Goal: Find specific page/section

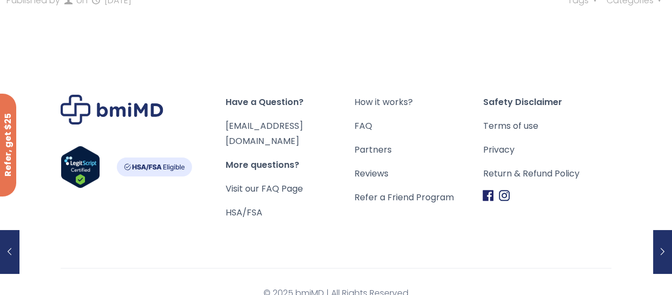
scroll to position [103, 0]
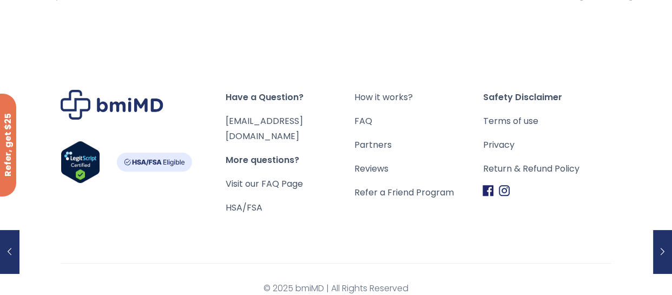
click at [155, 161] on img "Footer" at bounding box center [154, 162] width 76 height 19
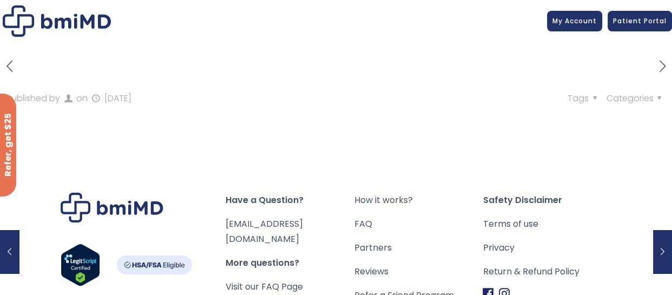
scroll to position [103, 0]
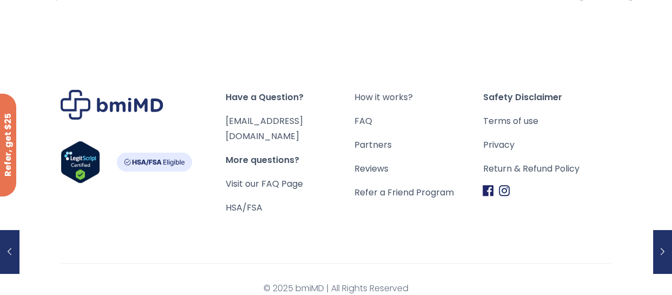
click at [88, 157] on img "Footer" at bounding box center [81, 162] width 40 height 43
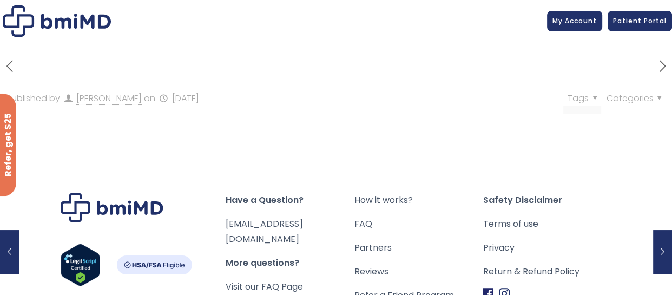
click at [582, 97] on span "Tags" at bounding box center [584, 98] width 33 height 12
click at [576, 29] on link "My Account" at bounding box center [574, 19] width 55 height 21
